Goal: Task Accomplishment & Management: Manage account settings

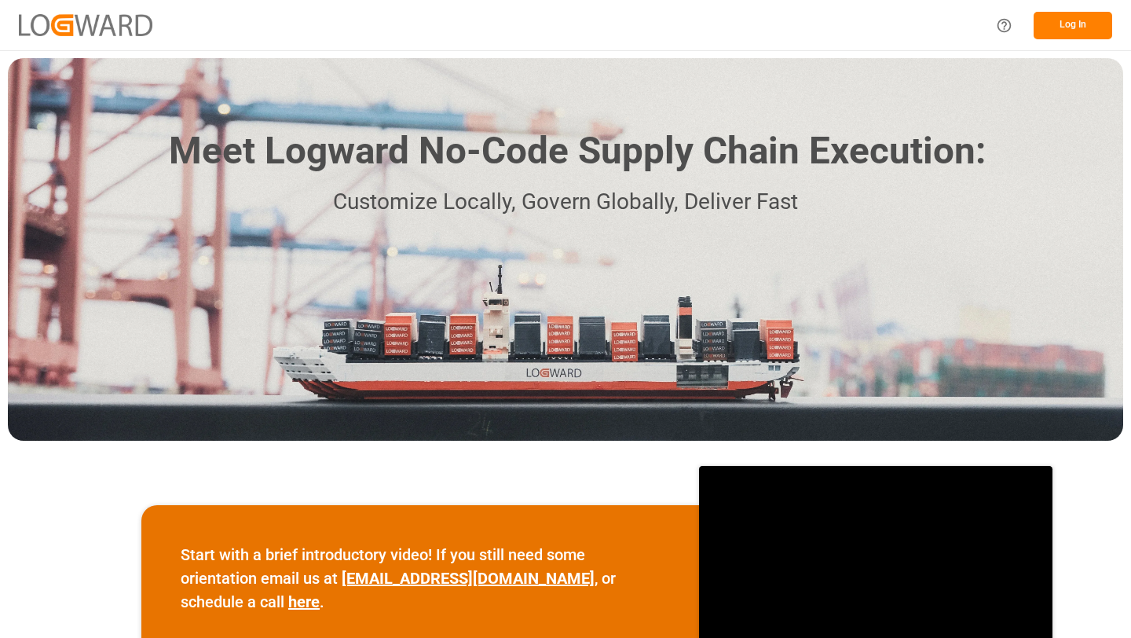
click at [1092, 19] on button "Log In" at bounding box center [1072, 25] width 79 height 27
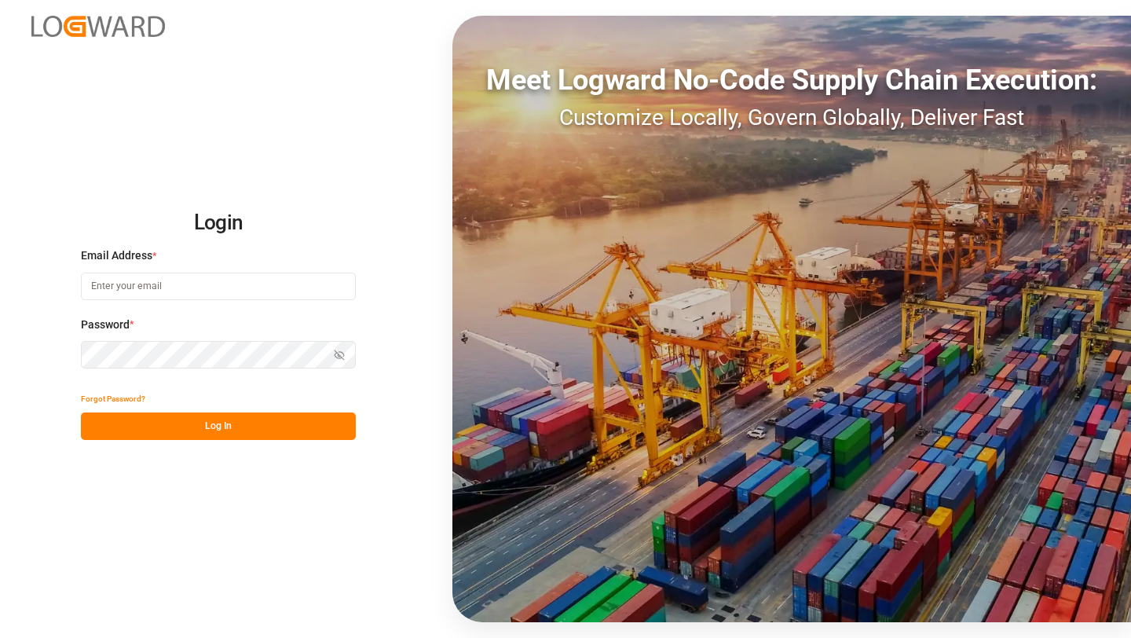
click at [0, 637] on com-1password-button at bounding box center [0, 638] width 0 height 0
type input "[PERSON_NAME][EMAIL_ADDRESS][DOMAIN_NAME]"
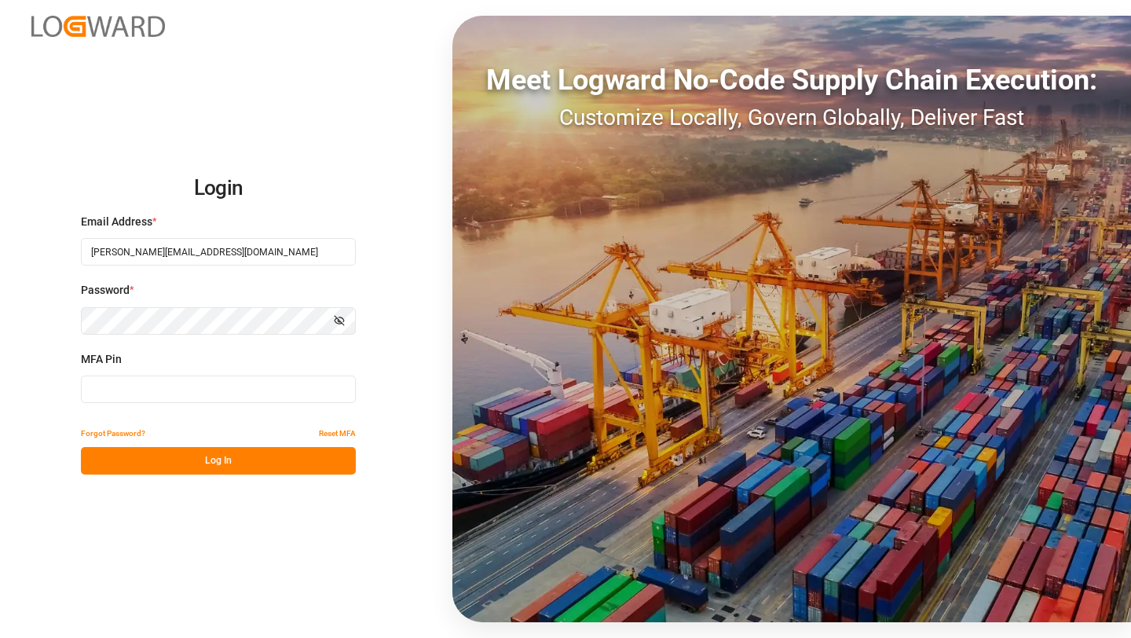
type input "418092"
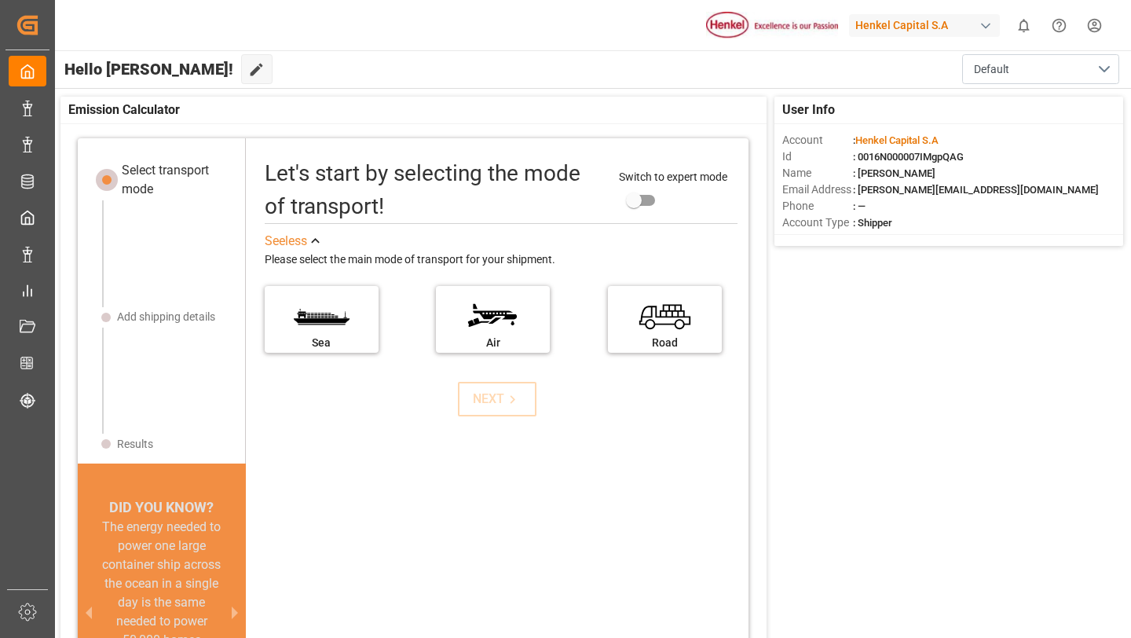
click at [894, 16] on div "Henkel Capital S.A" at bounding box center [924, 25] width 151 height 23
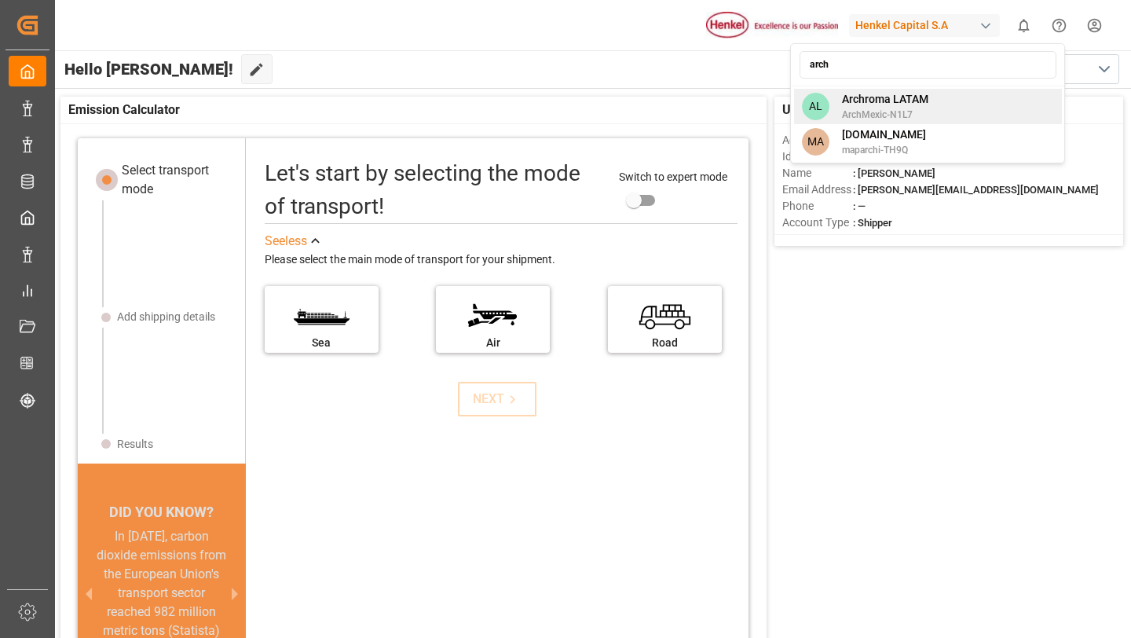
type input "arch"
click at [896, 110] on span "ArchMexic-N1L7" at bounding box center [885, 115] width 86 height 14
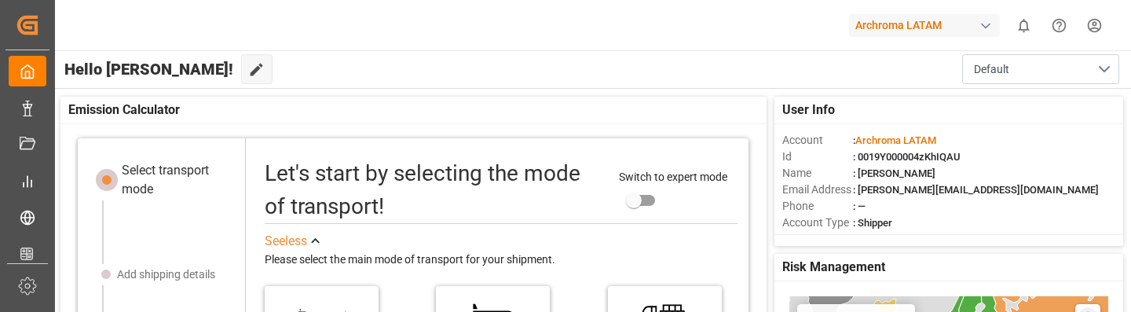
click at [1090, 28] on html "Created by potrace 1.15, written by [PERSON_NAME] [DATE]-[DATE] Created by potr…" at bounding box center [565, 156] width 1131 height 312
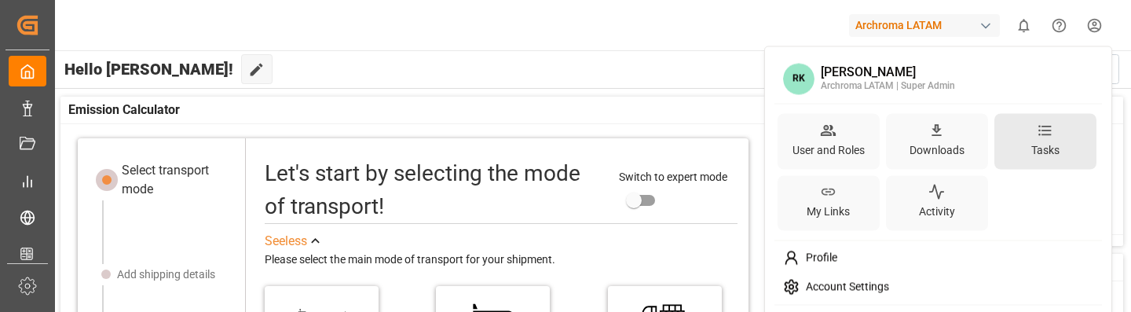
click at [1043, 128] on icon at bounding box center [1045, 130] width 16 height 16
